Goal: Navigation & Orientation: Find specific page/section

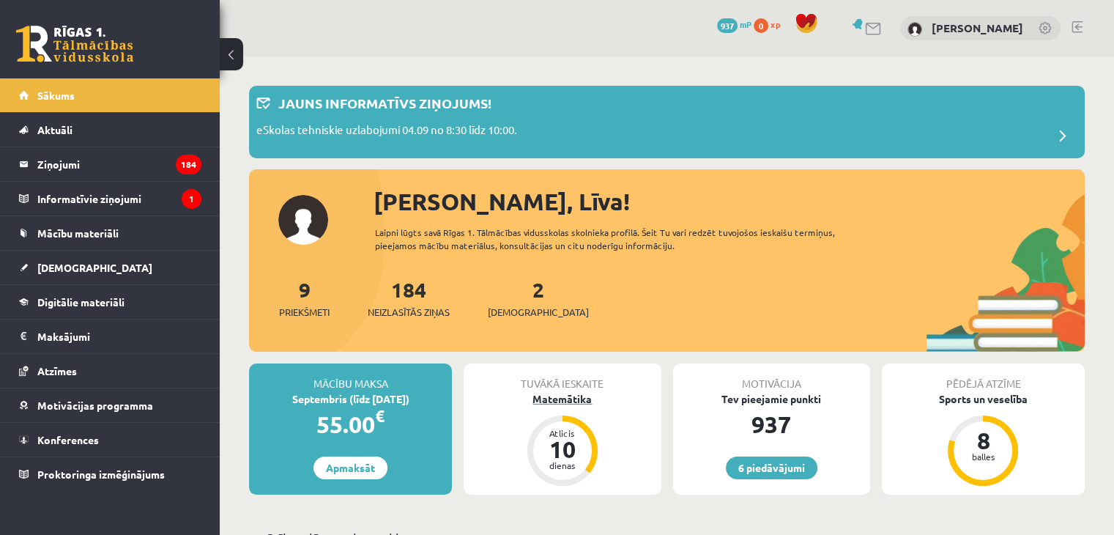
click at [554, 399] on div "Matemātika" at bounding box center [562, 398] width 197 height 15
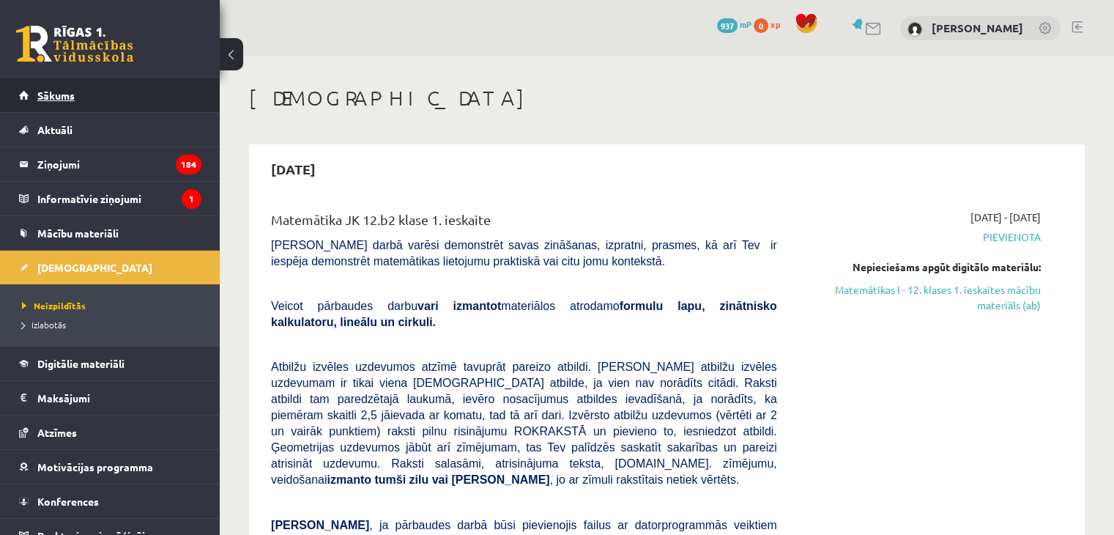
click at [97, 97] on link "Sākums" at bounding box center [110, 95] width 182 height 34
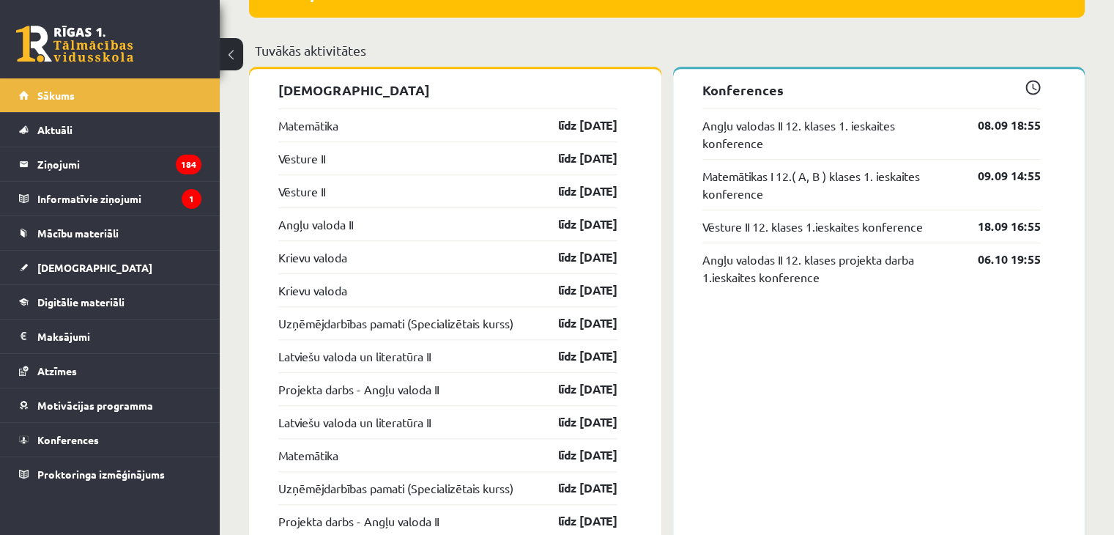
scroll to position [1234, 0]
